Goal: Use online tool/utility: Use online tool/utility

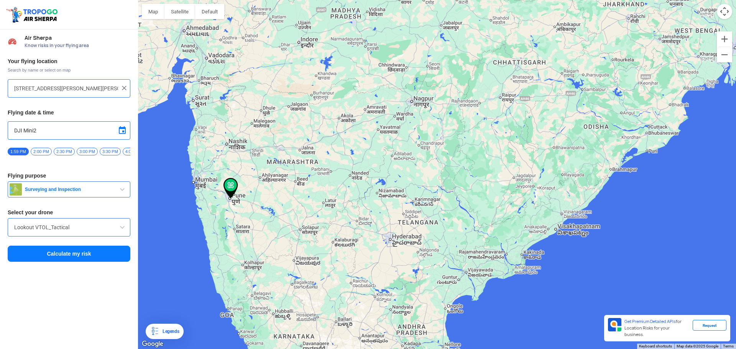
click at [91, 261] on button "Calculate my risk" at bounding box center [69, 254] width 123 height 16
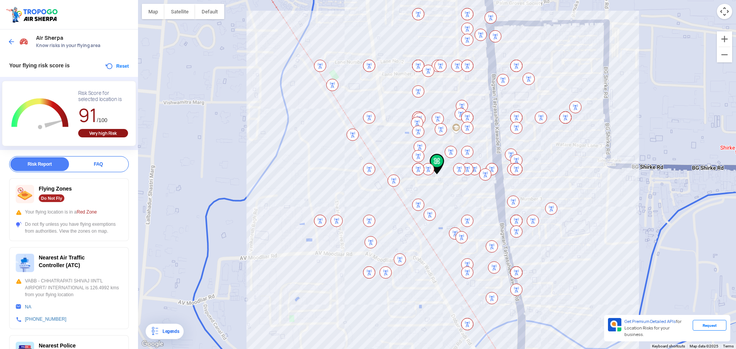
click at [115, 65] on button "Reset" at bounding box center [117, 66] width 24 height 9
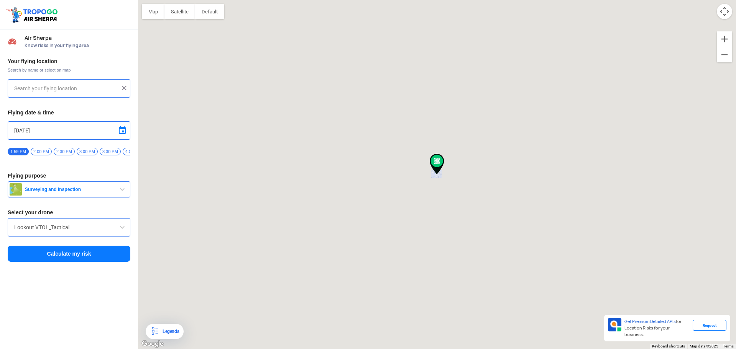
type input "[STREET_ADDRESS][PERSON_NAME][PERSON_NAME]"
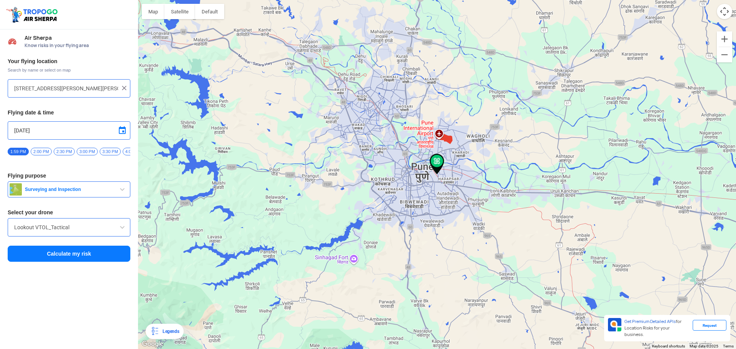
click at [69, 190] on span "Surveying and Inspection" at bounding box center [70, 190] width 96 height 6
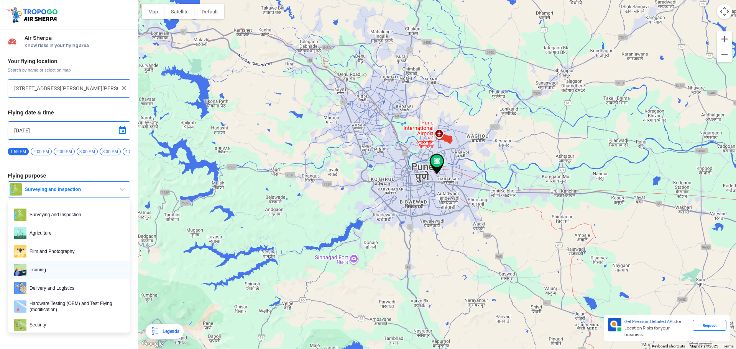
click at [61, 269] on span "Training" at bounding box center [74, 270] width 97 height 12
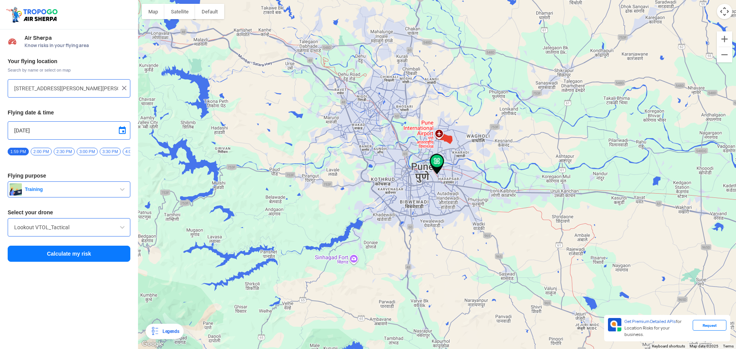
click at [77, 257] on button "Calculate my risk" at bounding box center [69, 254] width 123 height 16
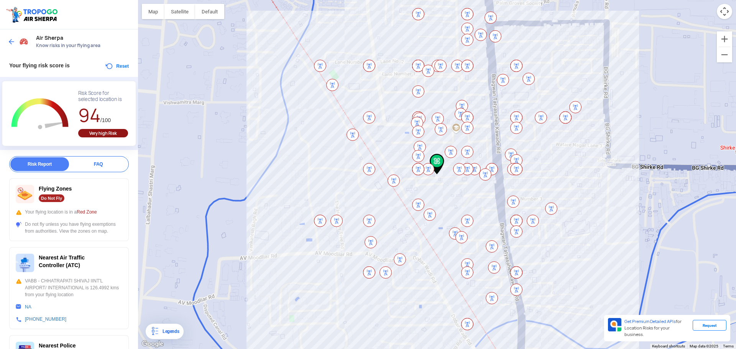
click at [110, 68] on button "Reset" at bounding box center [117, 66] width 24 height 9
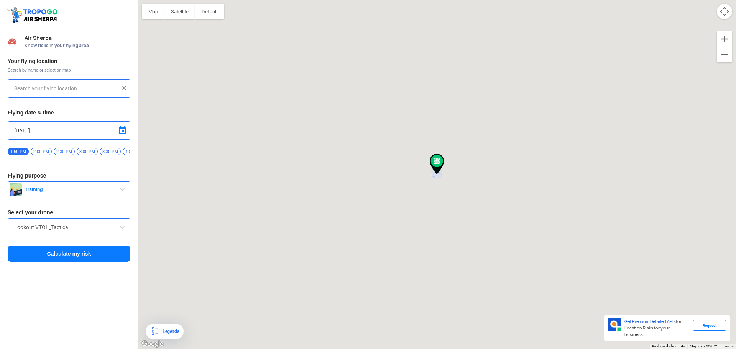
type input "[STREET_ADDRESS][PERSON_NAME][PERSON_NAME]"
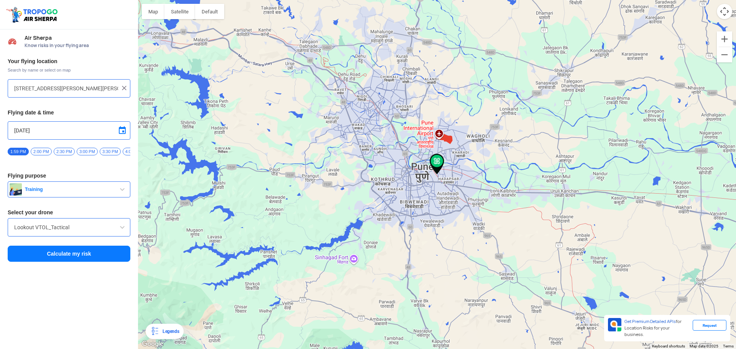
click at [67, 198] on button "Training" at bounding box center [69, 190] width 123 height 16
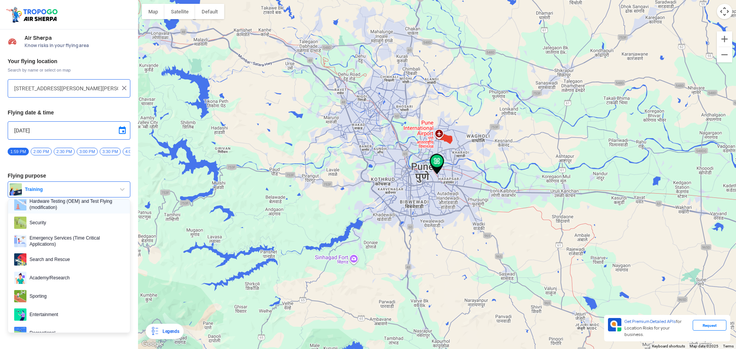
scroll to position [118, 0]
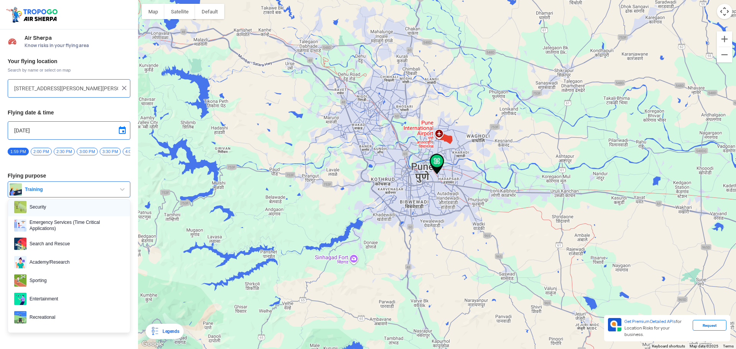
click at [69, 208] on span "Security" at bounding box center [74, 207] width 97 height 12
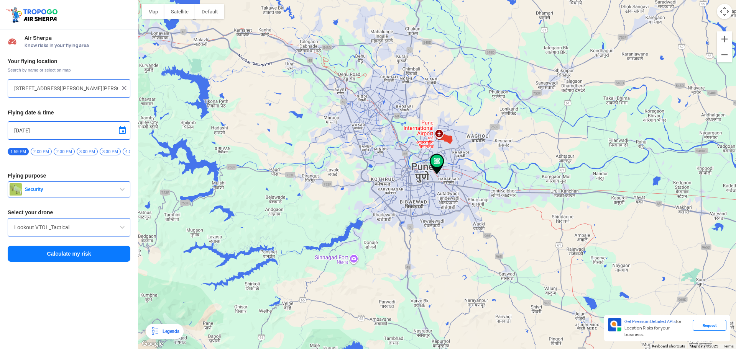
click at [89, 232] on input "Lookout VTOL_Tactical" at bounding box center [69, 227] width 110 height 9
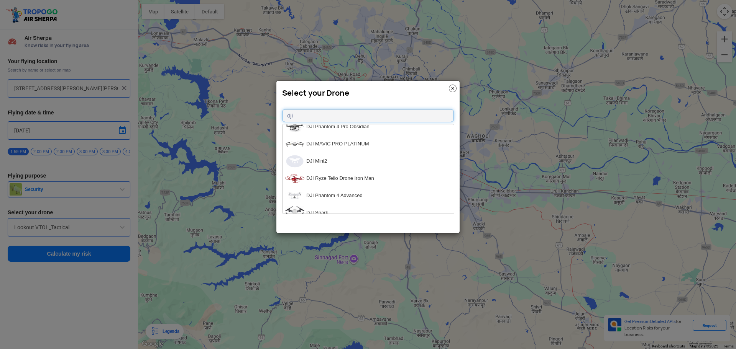
scroll to position [669, 0]
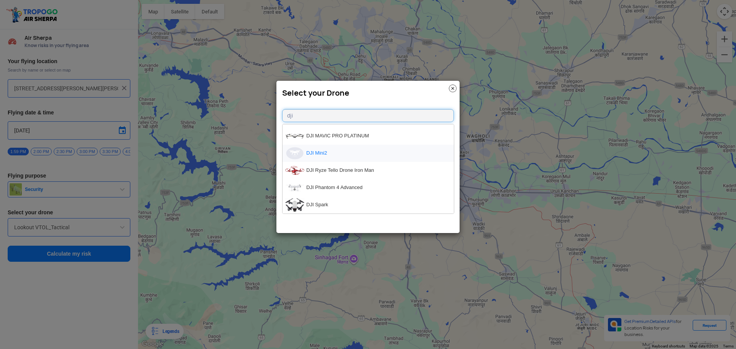
type input "dji"
click at [332, 155] on li "DJI Mini2" at bounding box center [367, 153] width 171 height 17
type input "DJI Mini2"
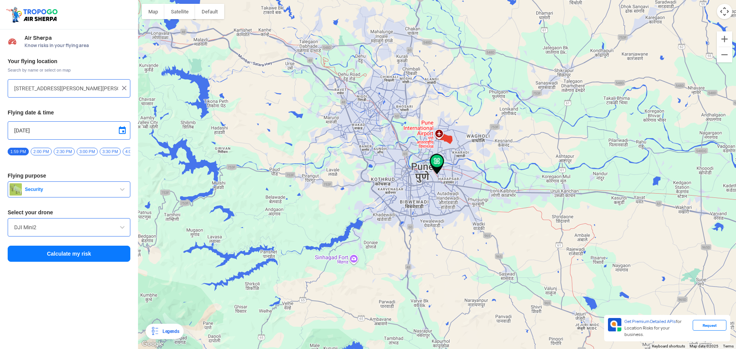
click at [54, 253] on button "Calculate my risk" at bounding box center [69, 254] width 123 height 16
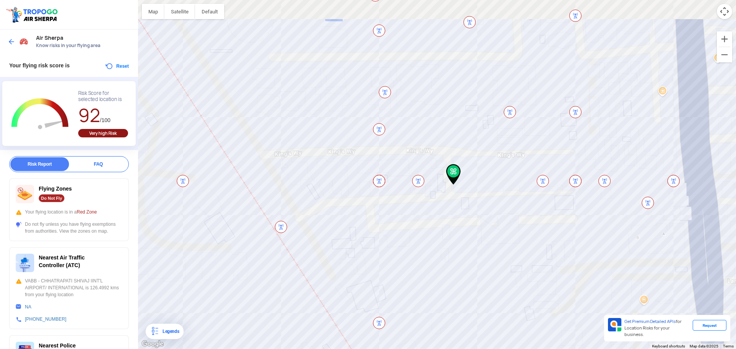
drag, startPoint x: 446, startPoint y: 146, endPoint x: 450, endPoint y: 205, distance: 59.5
click at [450, 205] on div at bounding box center [437, 174] width 598 height 349
